Goal: Task Accomplishment & Management: Manage account settings

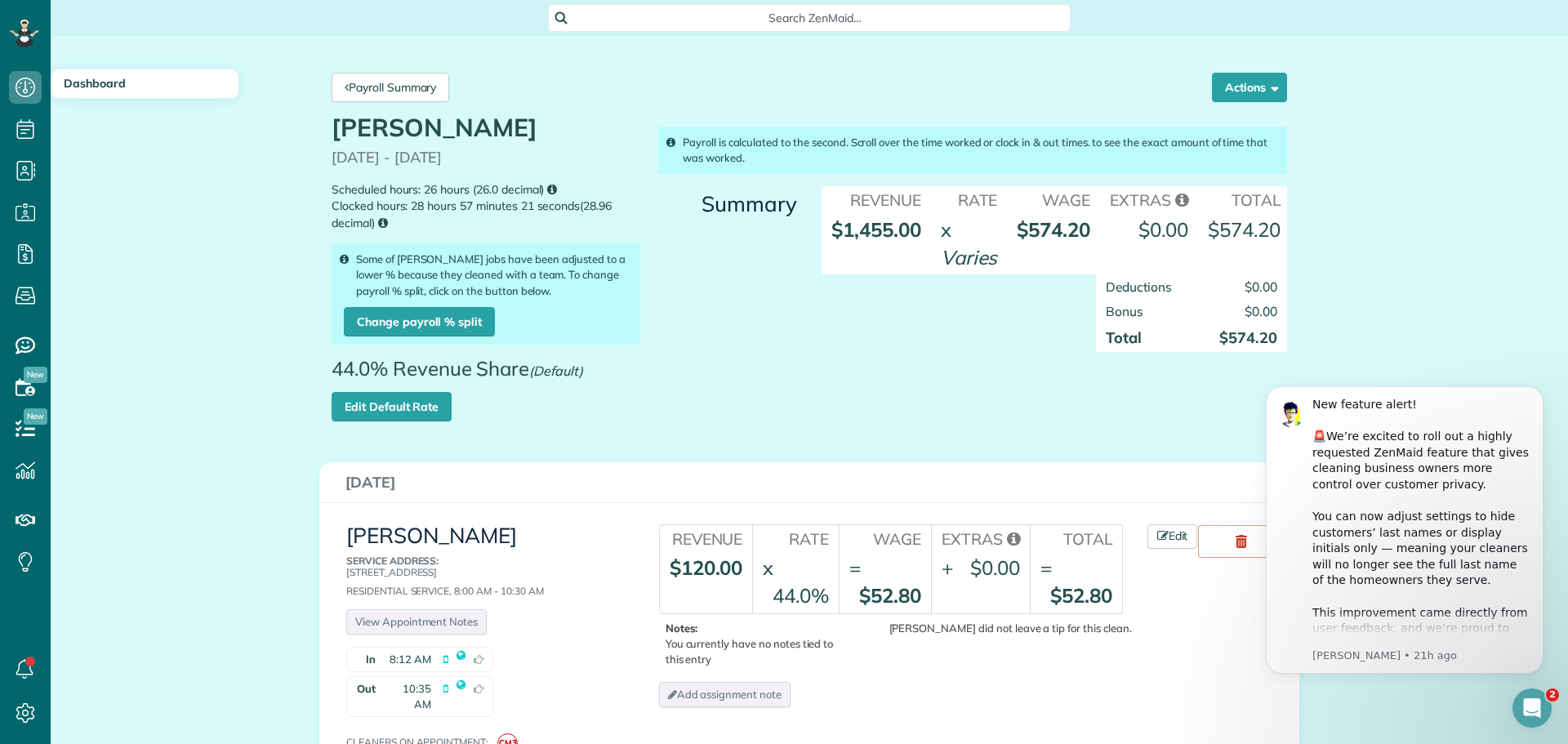
scroll to position [8, 8]
click at [393, 86] on link "Payroll Summary" at bounding box center [390, 87] width 117 height 29
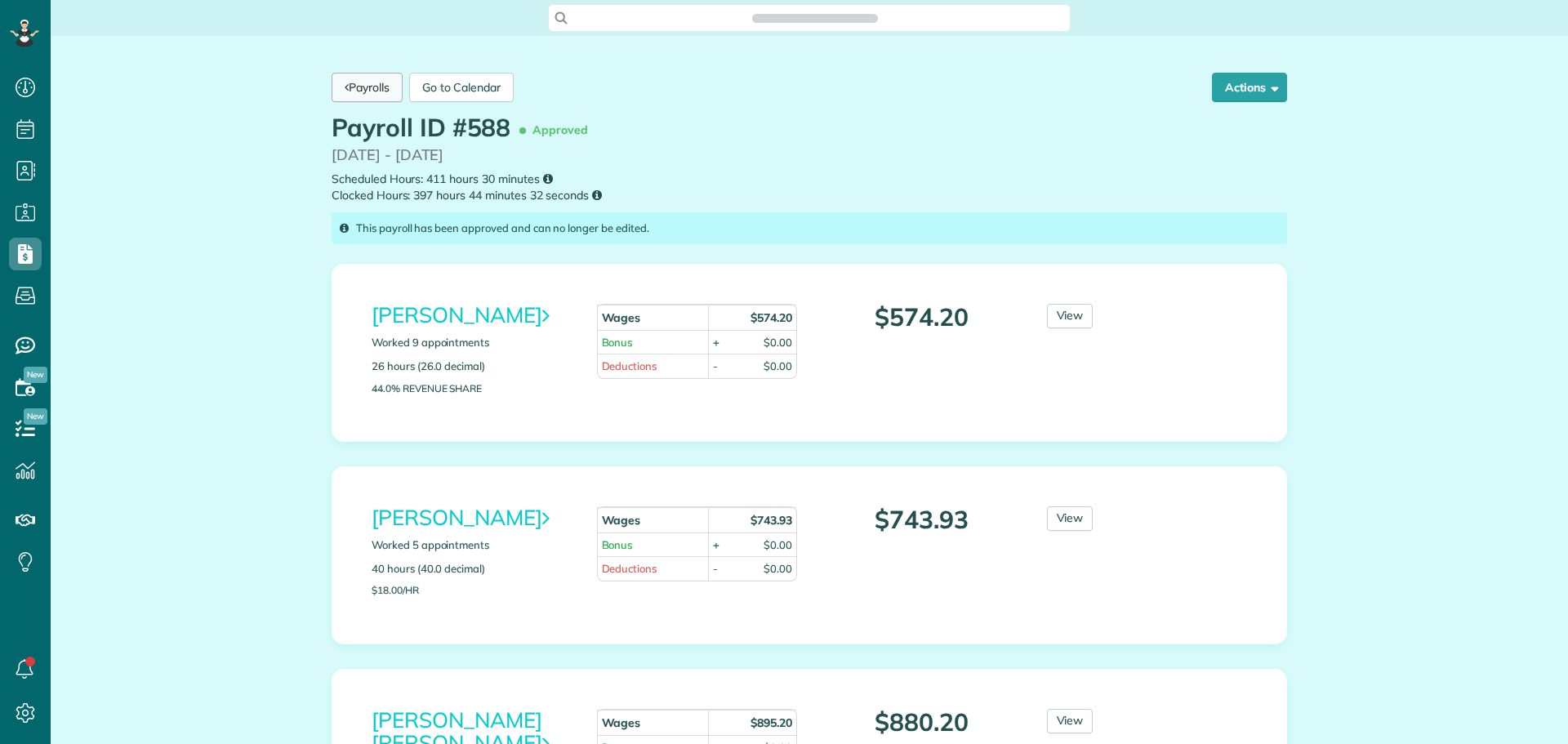
scroll to position [8, 8]
click at [366, 90] on link "Payrolls" at bounding box center [367, 87] width 71 height 29
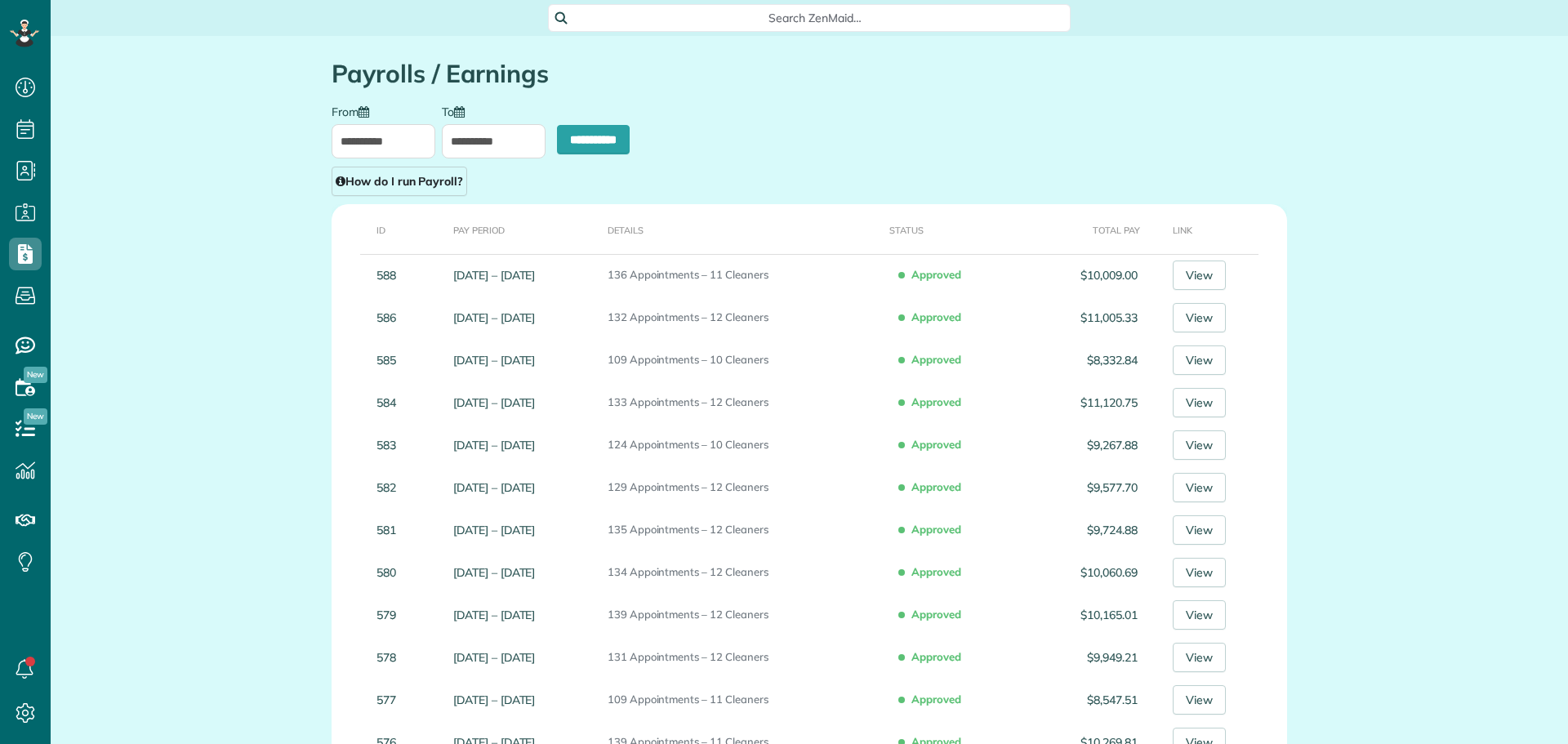
type input "**********"
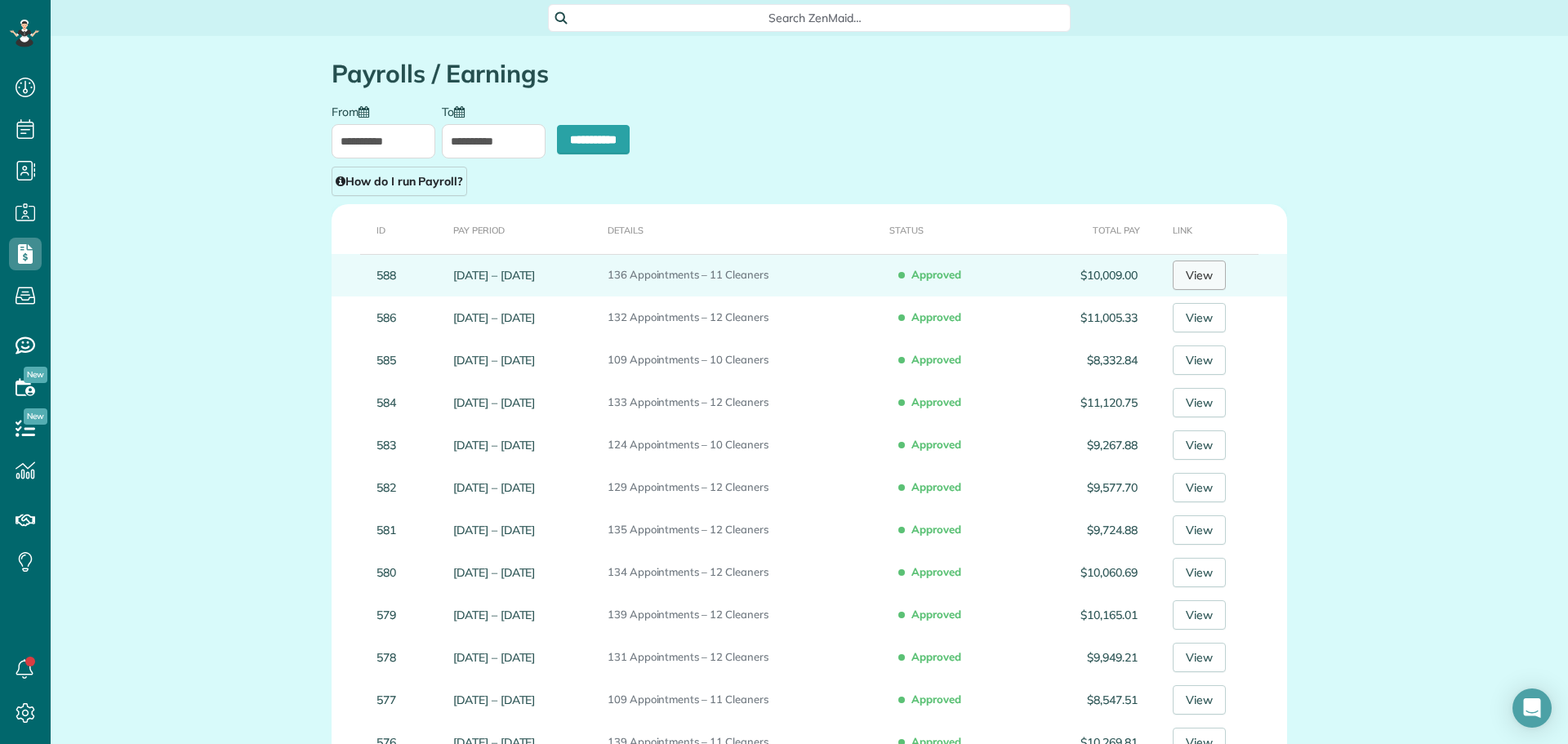
click at [1209, 279] on link "View" at bounding box center [1199, 275] width 53 height 29
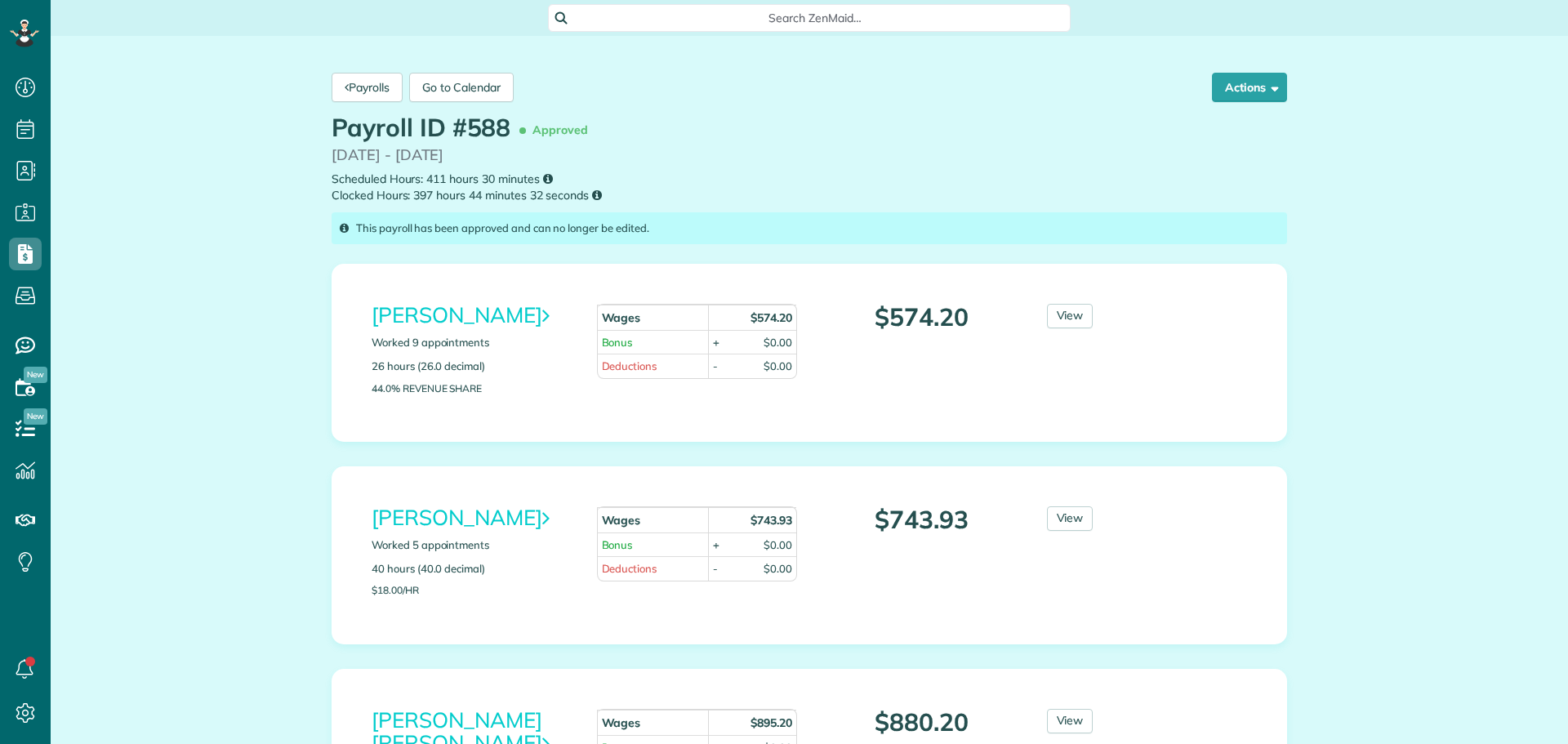
scroll to position [8, 8]
click at [423, 318] on link "[PERSON_NAME]" at bounding box center [460, 315] width 177 height 27
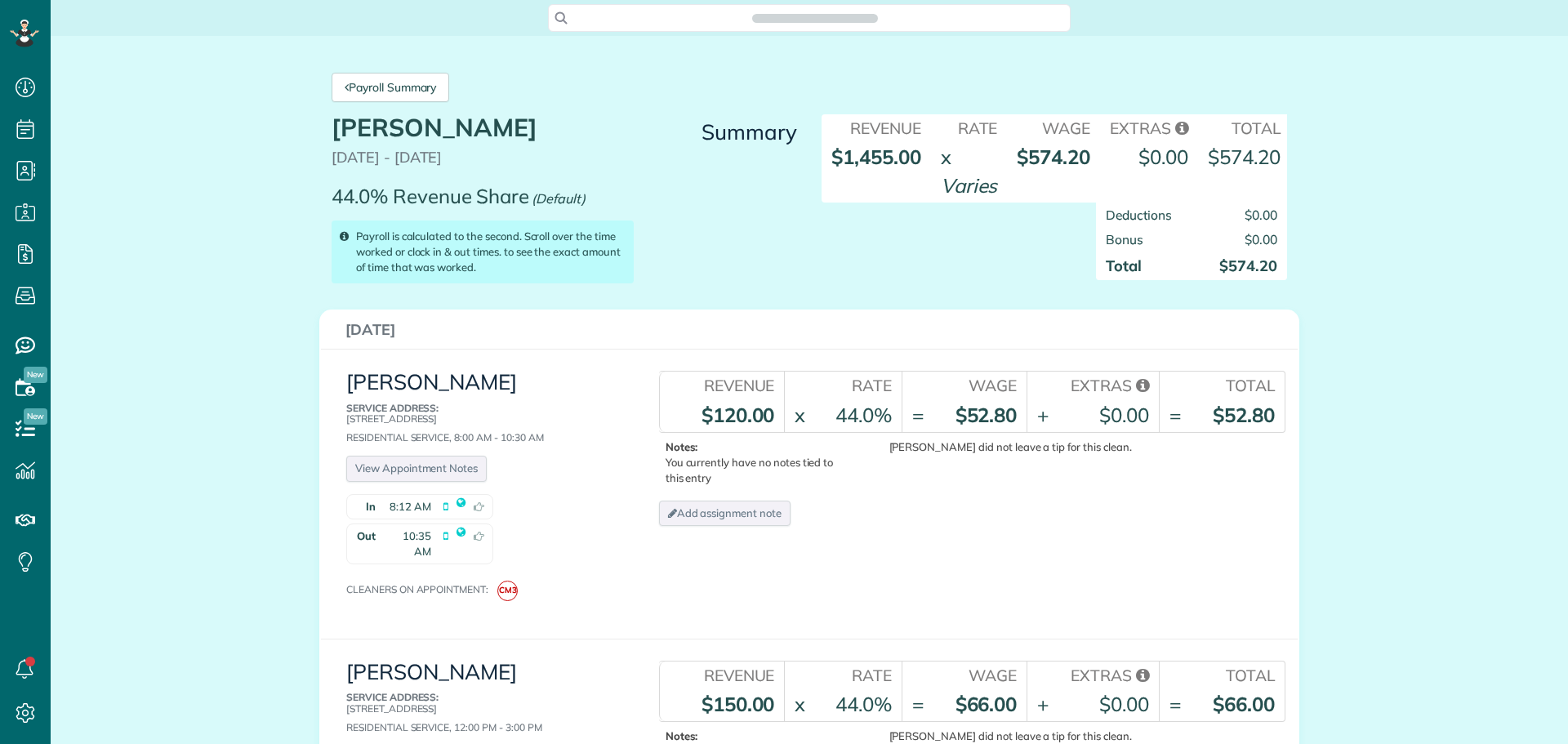
scroll to position [8, 8]
click at [370, 96] on link "Payroll Summary" at bounding box center [390, 87] width 117 height 29
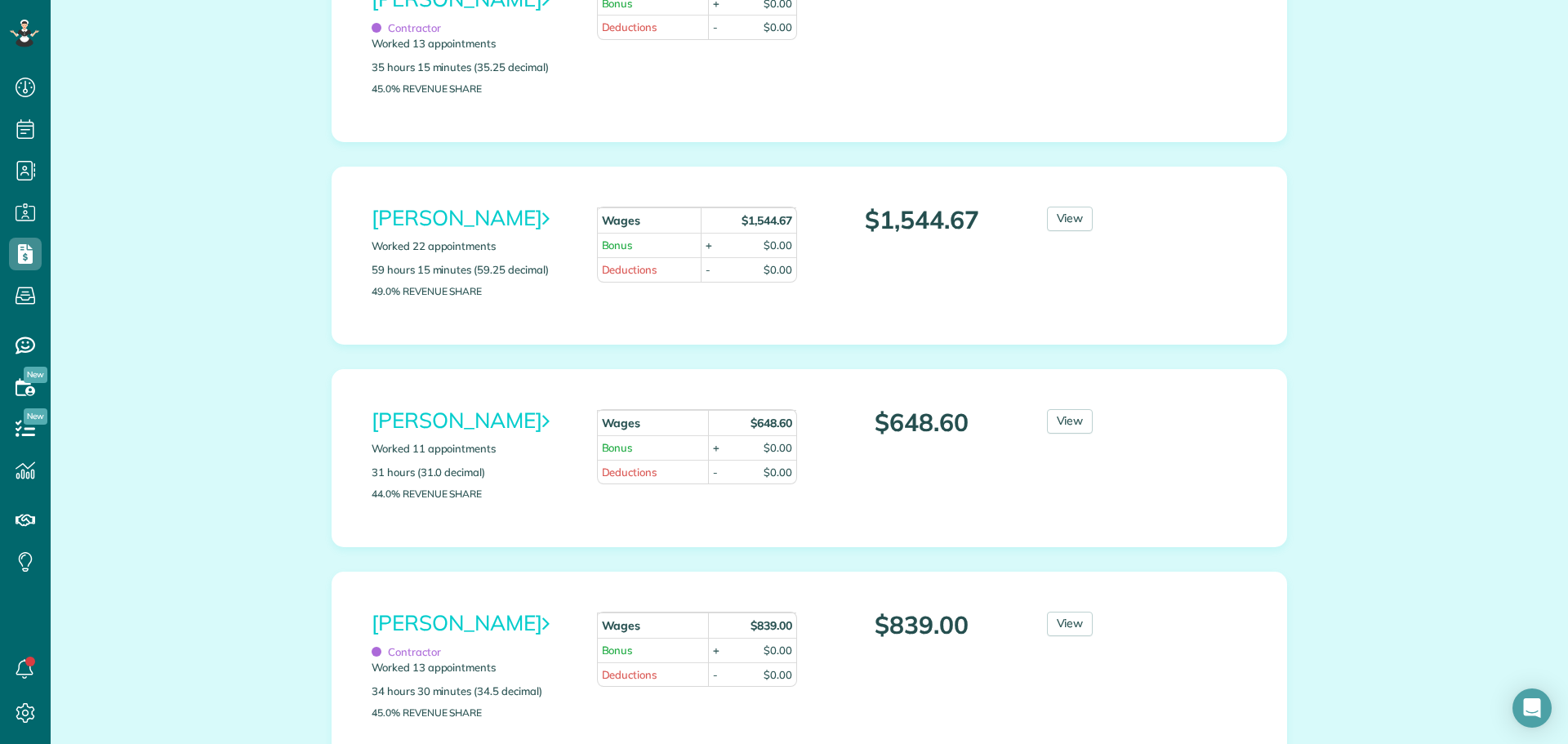
scroll to position [1225, 0]
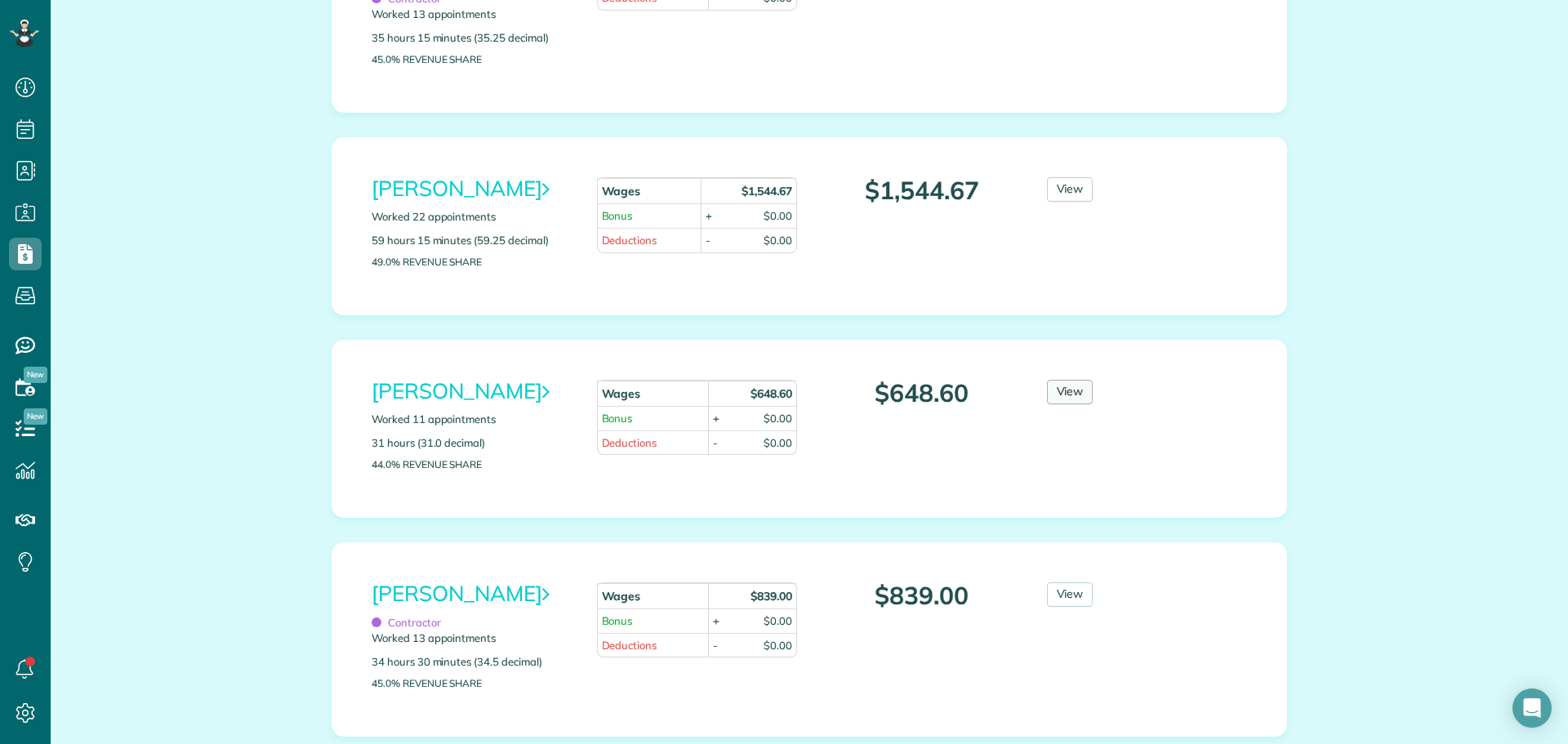
click at [1048, 404] on link "View" at bounding box center [1071, 391] width 47 height 24
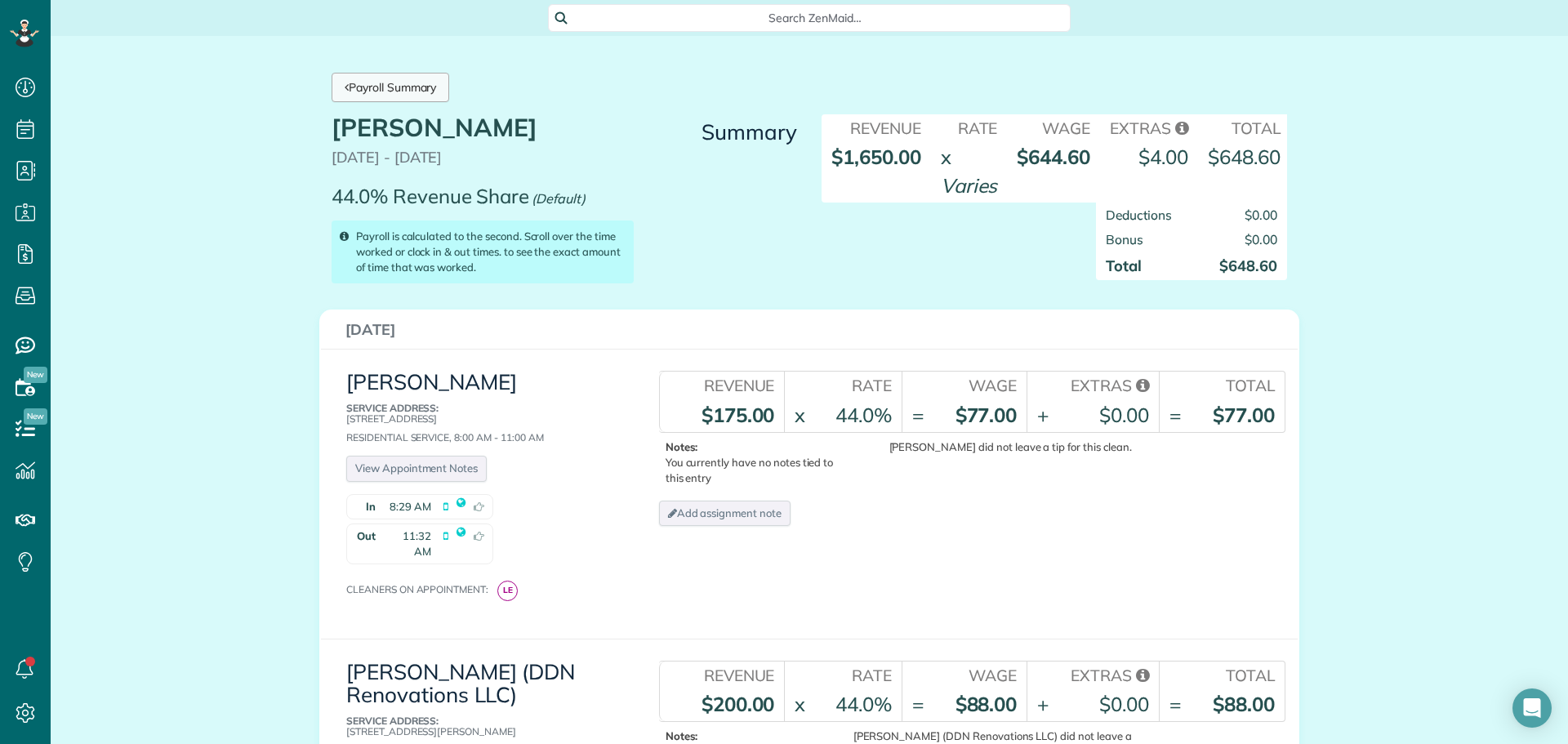
click at [351, 77] on link "Payroll Summary" at bounding box center [390, 87] width 117 height 29
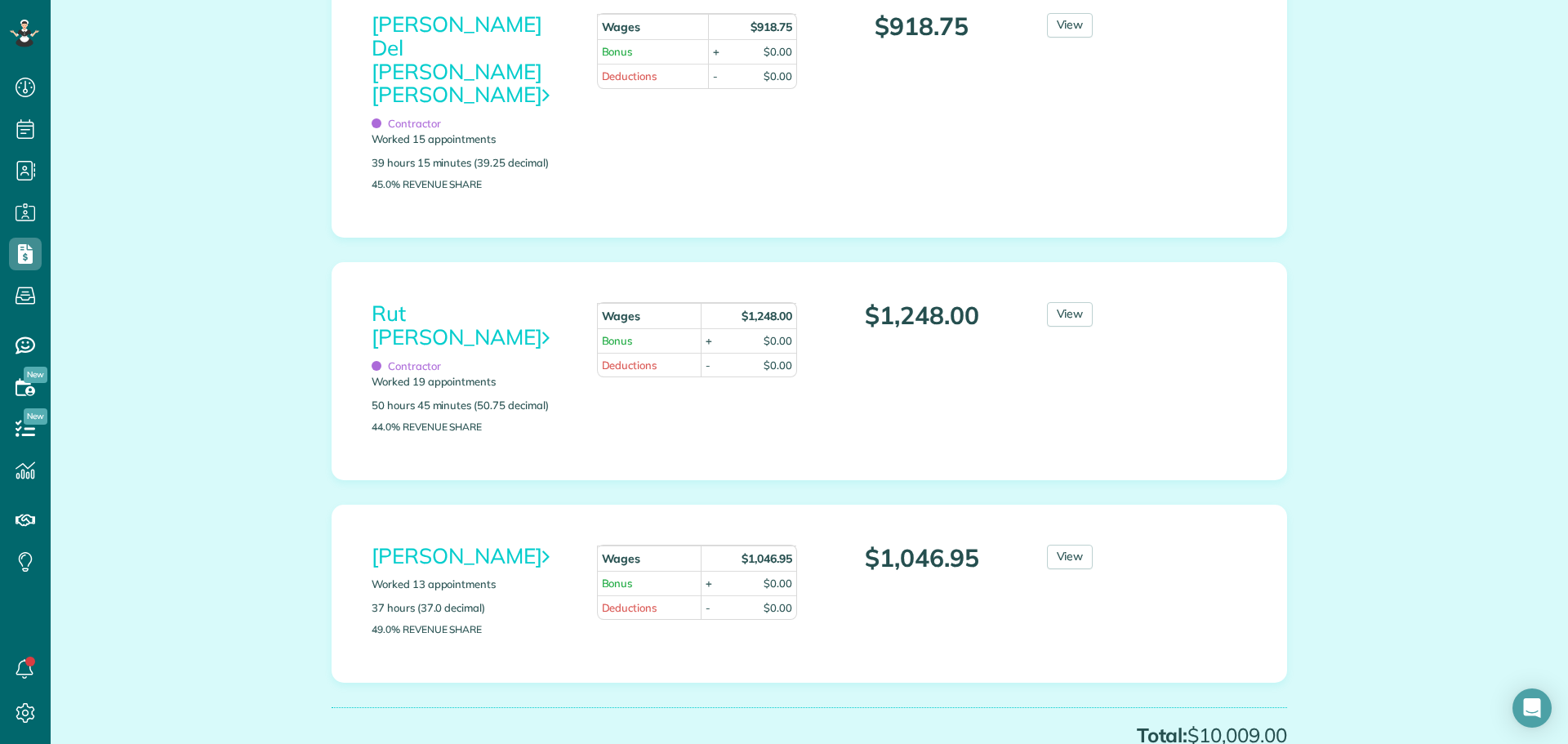
scroll to position [2041, 0]
